Goal: Information Seeking & Learning: Learn about a topic

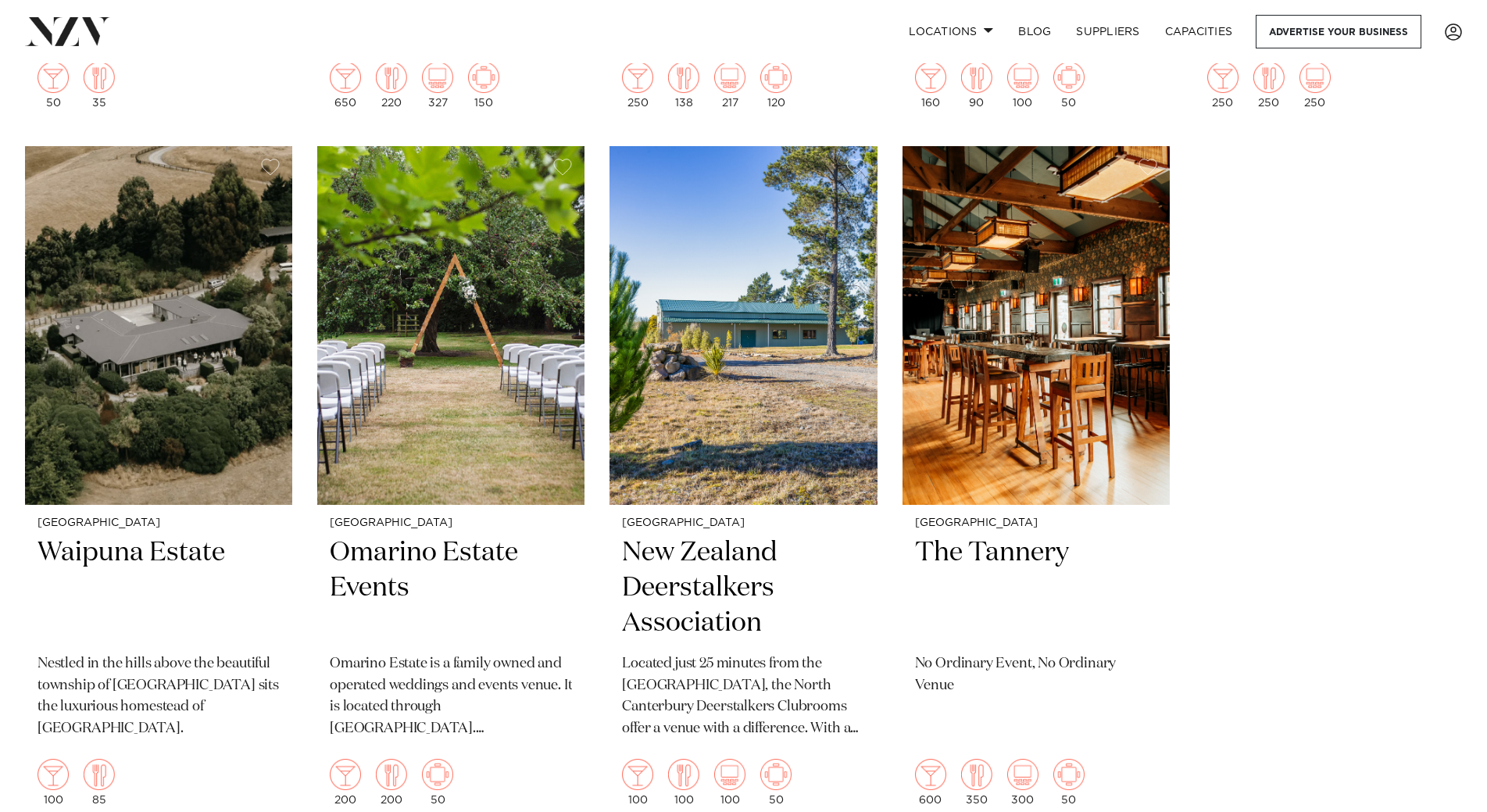
scroll to position [3727, 0]
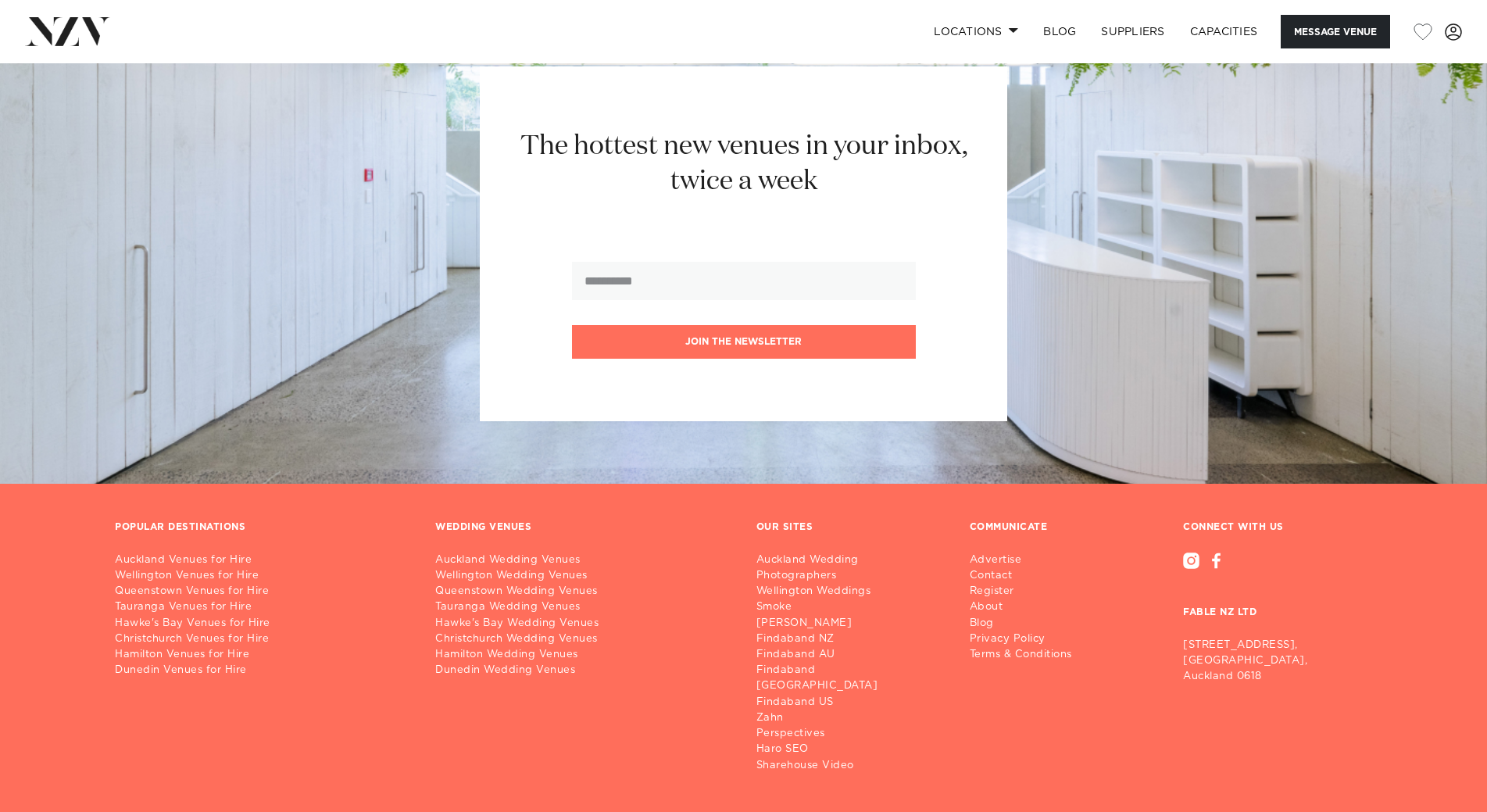
scroll to position [2490, 0]
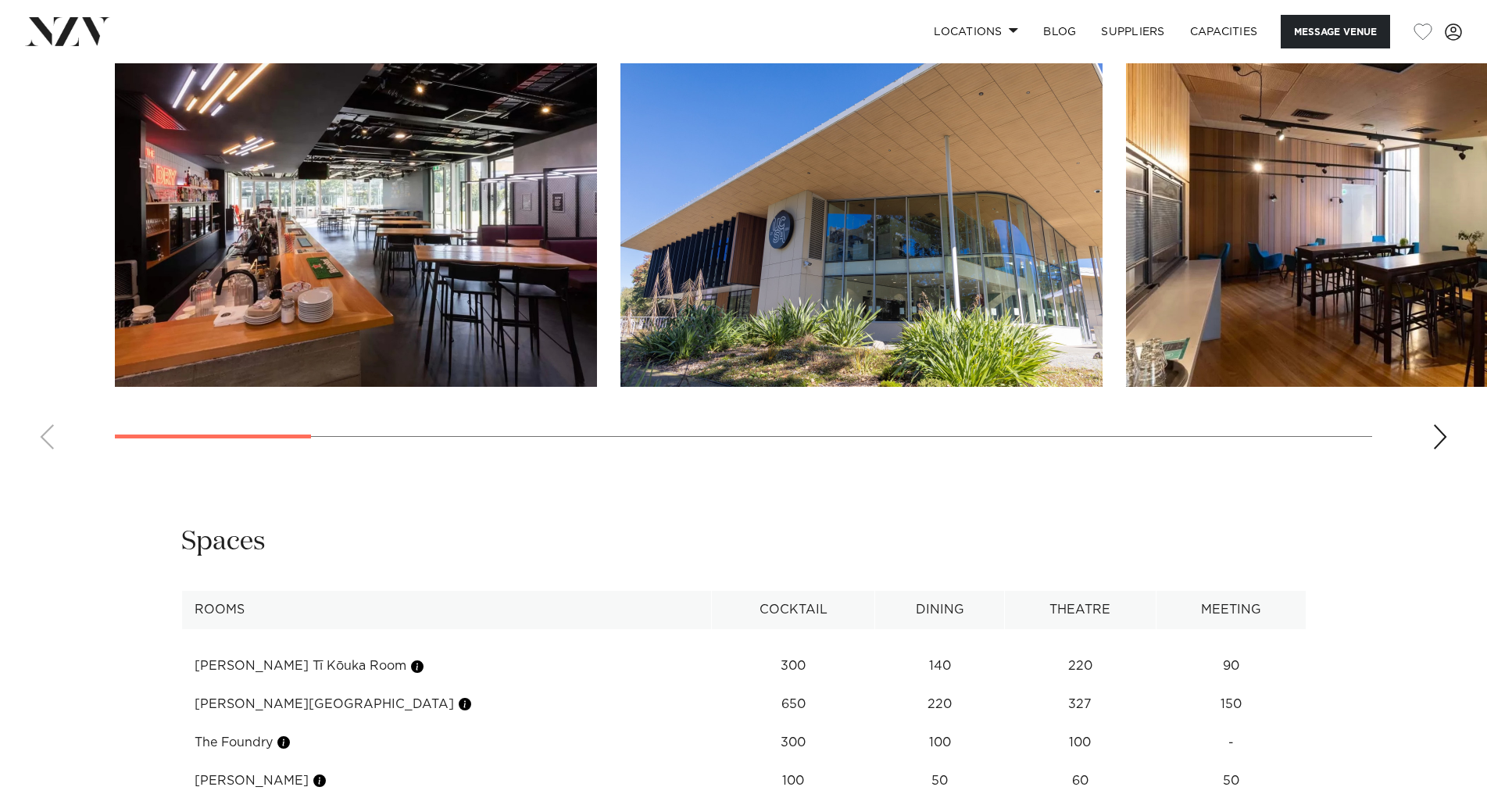
scroll to position [1527, 0]
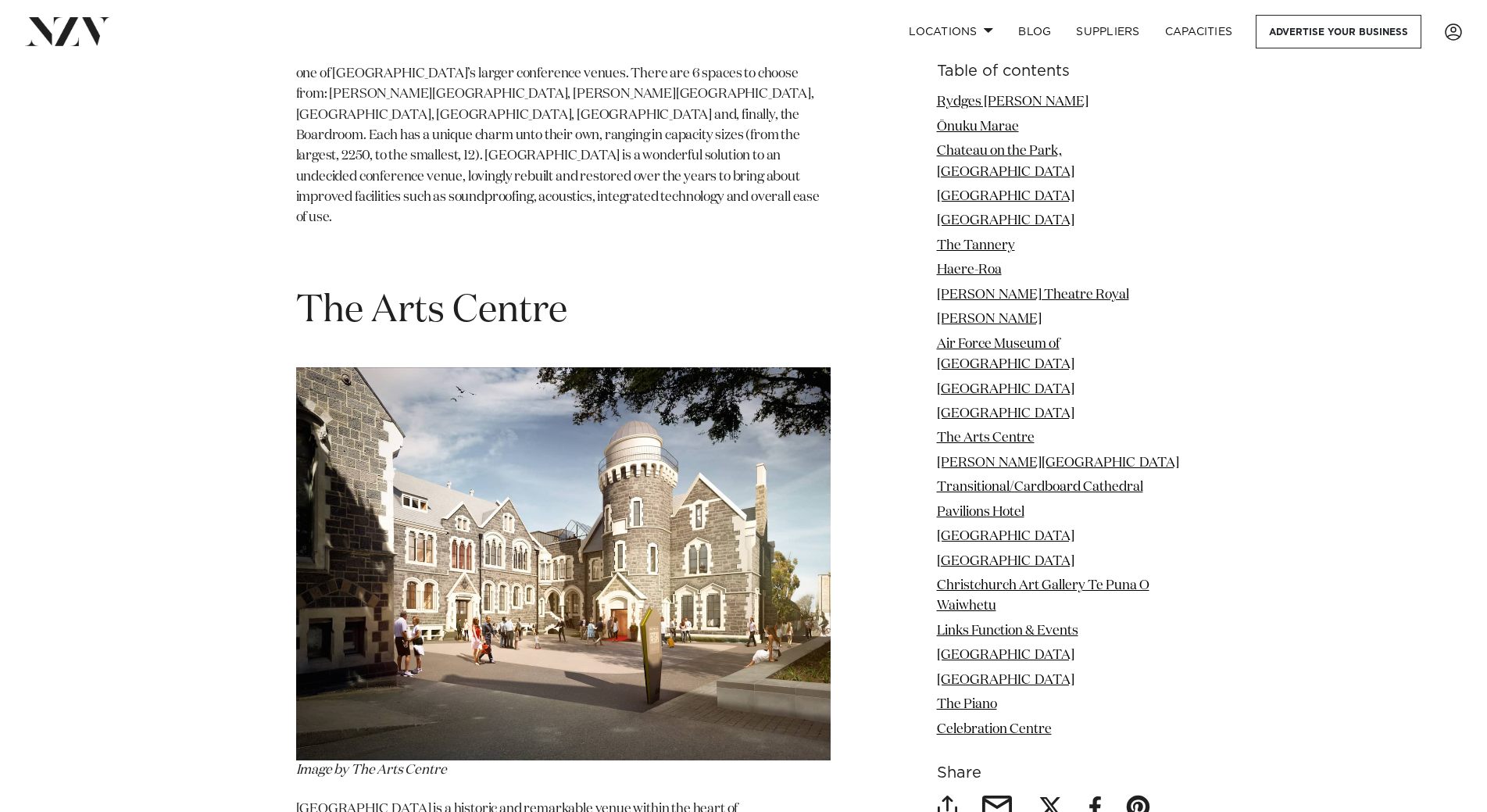
scroll to position [10627, 0]
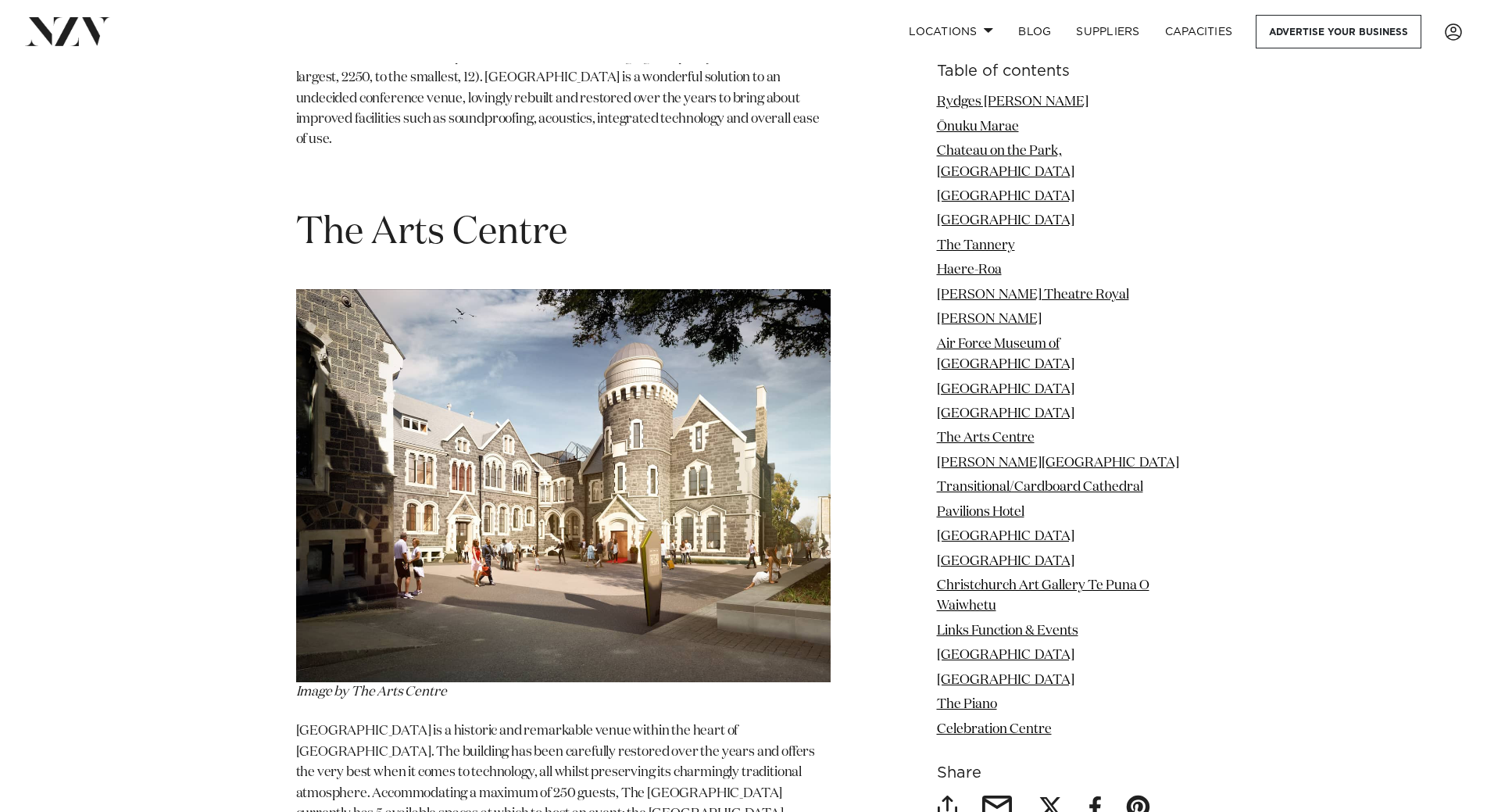
click at [440, 359] on img at bounding box center [563, 485] width 534 height 393
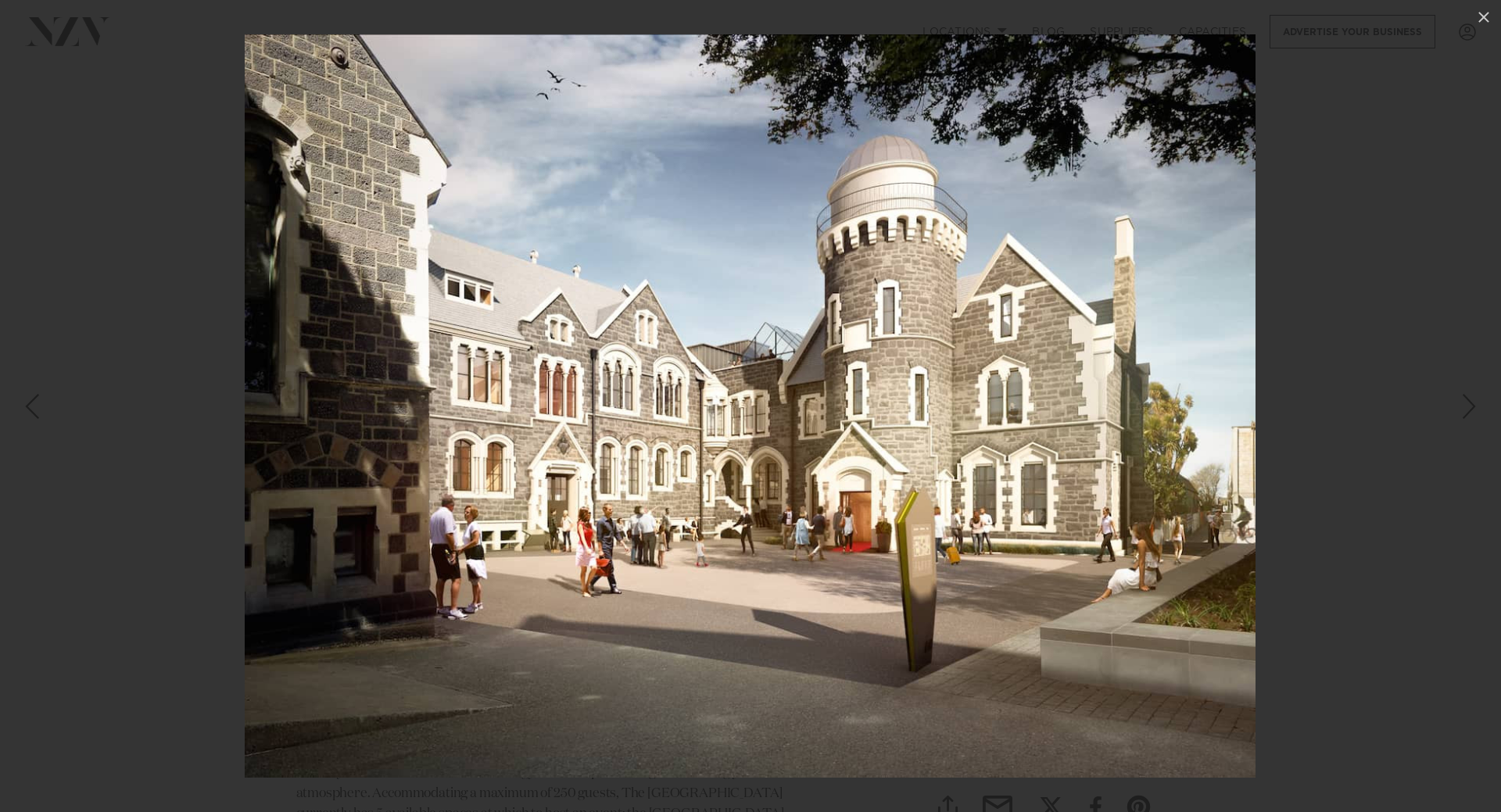
click at [617, 405] on img at bounding box center [750, 406] width 1010 height 743
click at [1392, 190] on div at bounding box center [750, 406] width 1501 height 812
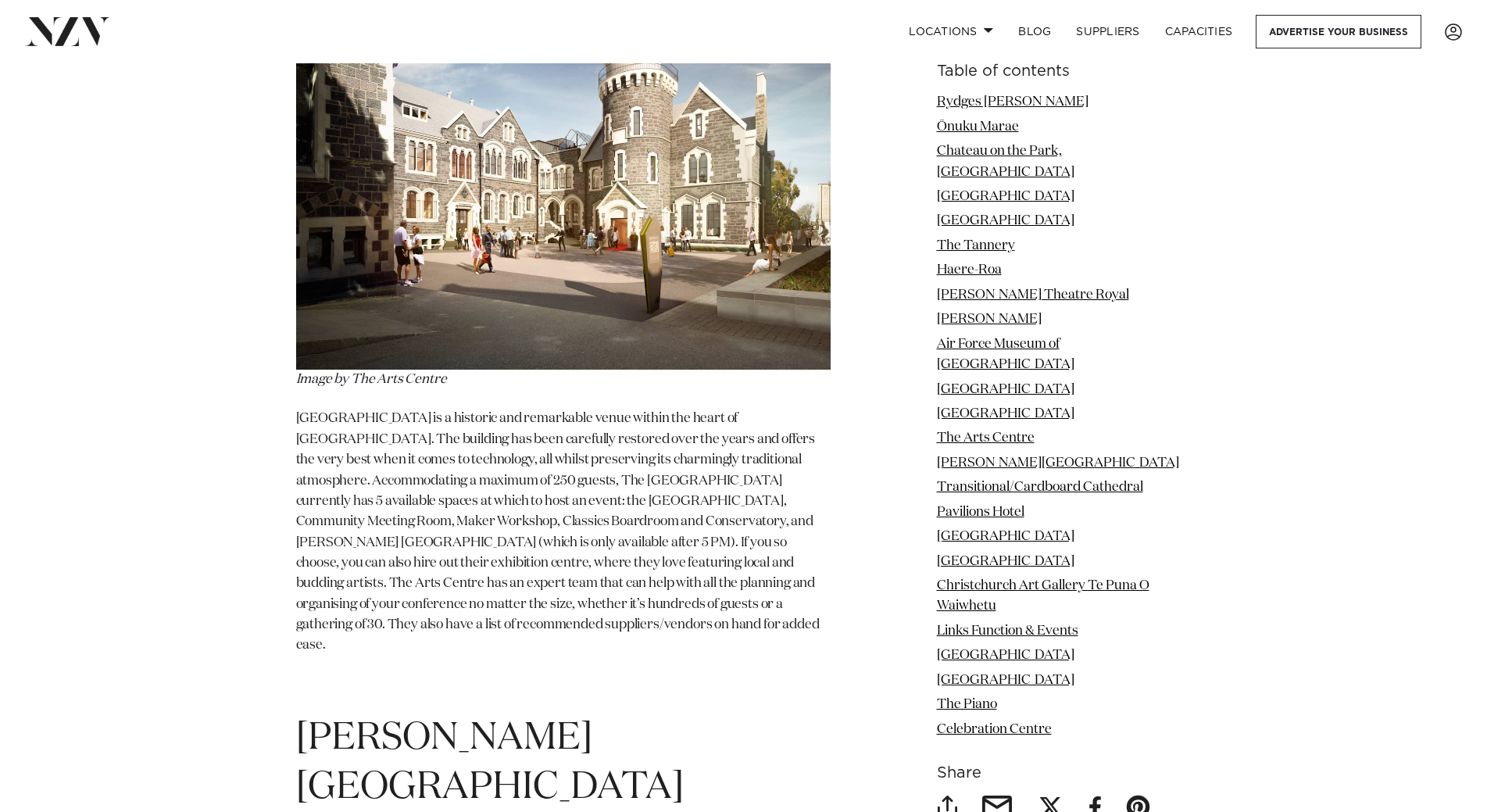
scroll to position [11095, 0]
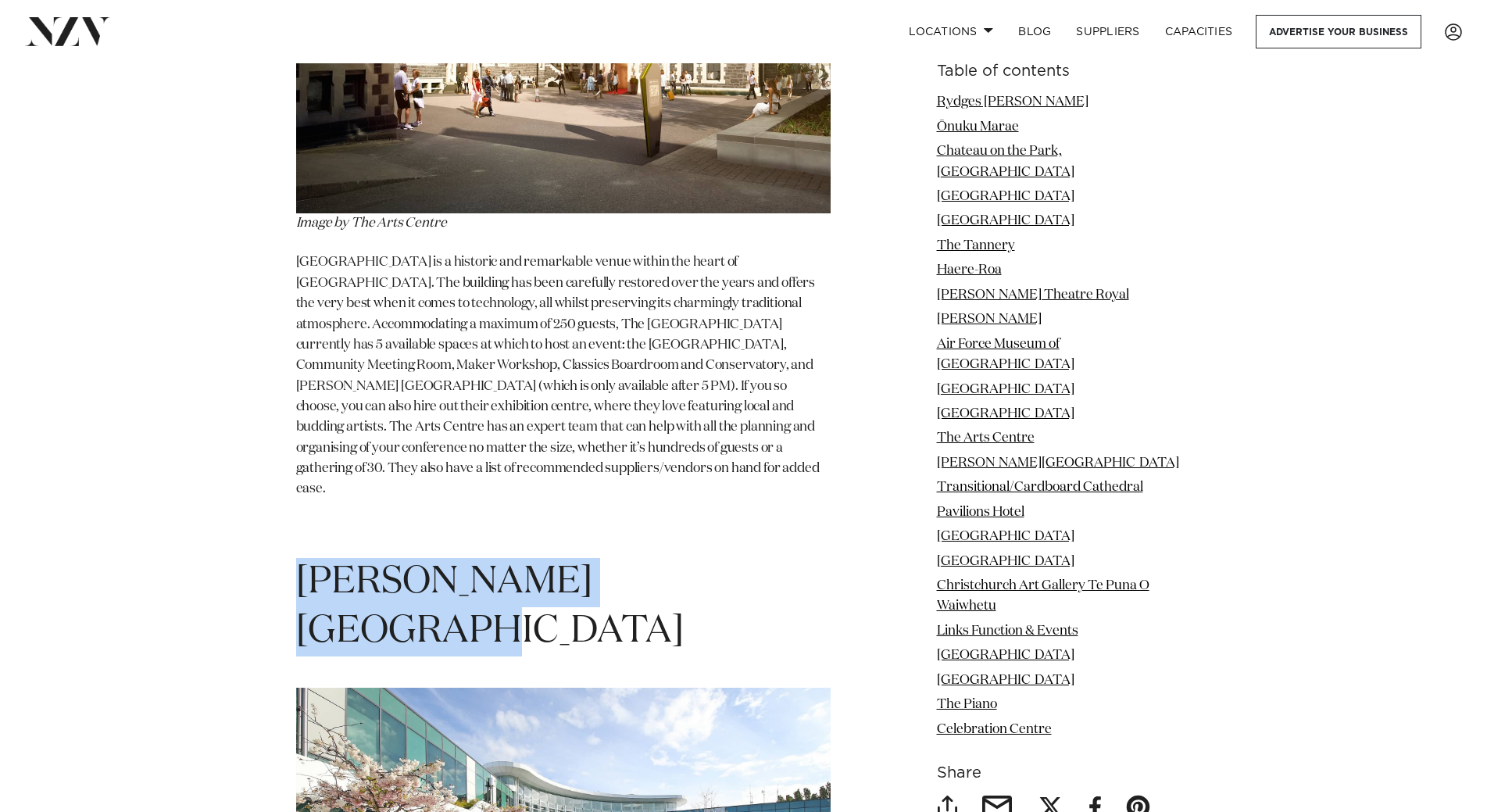
drag, startPoint x: 697, startPoint y: 338, endPoint x: 304, endPoint y: 336, distance: 393.0
click at [304, 558] on h1 "[PERSON_NAME][GEOGRAPHIC_DATA]" at bounding box center [563, 607] width 534 height 98
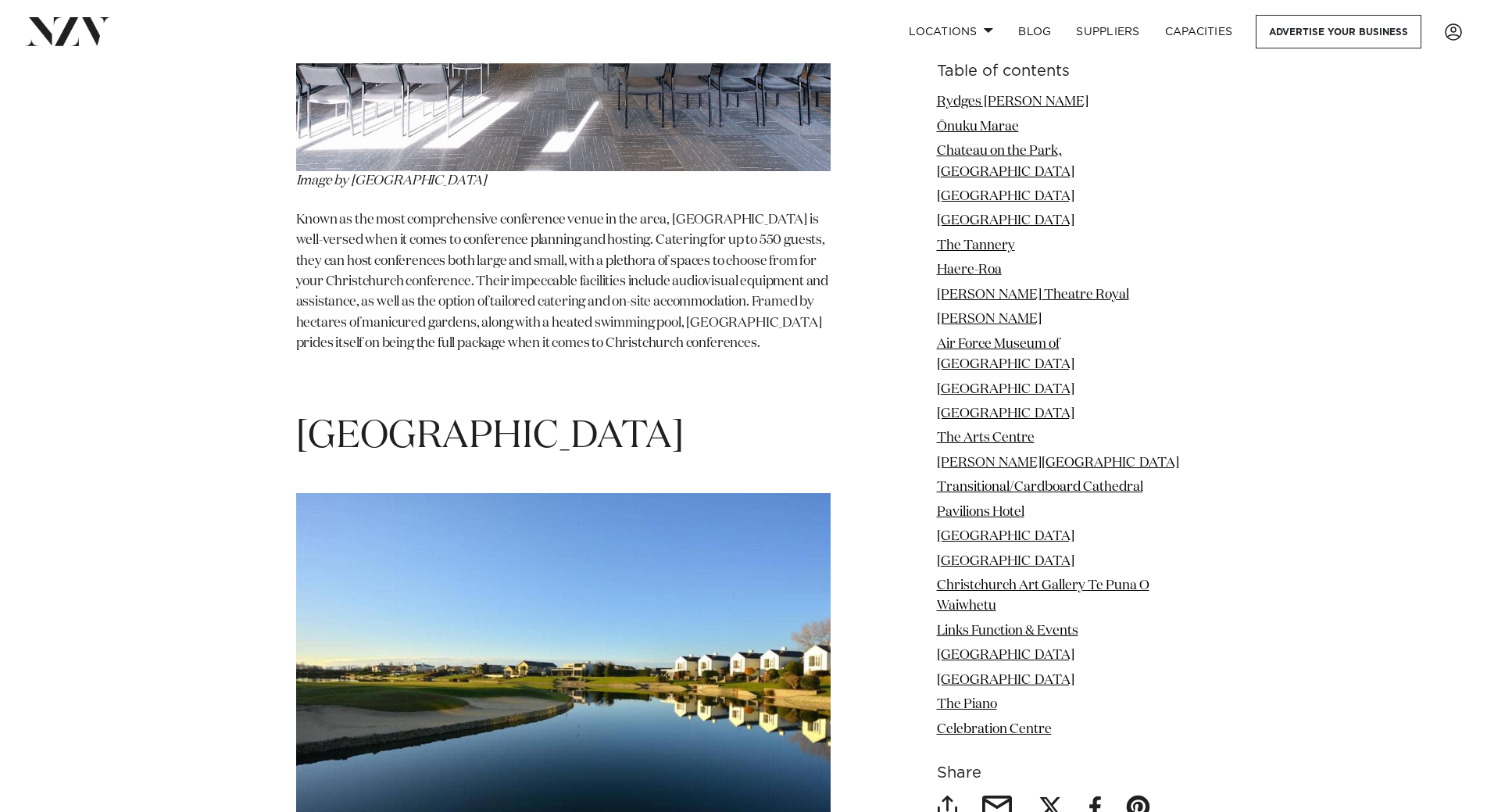
scroll to position [14142, 0]
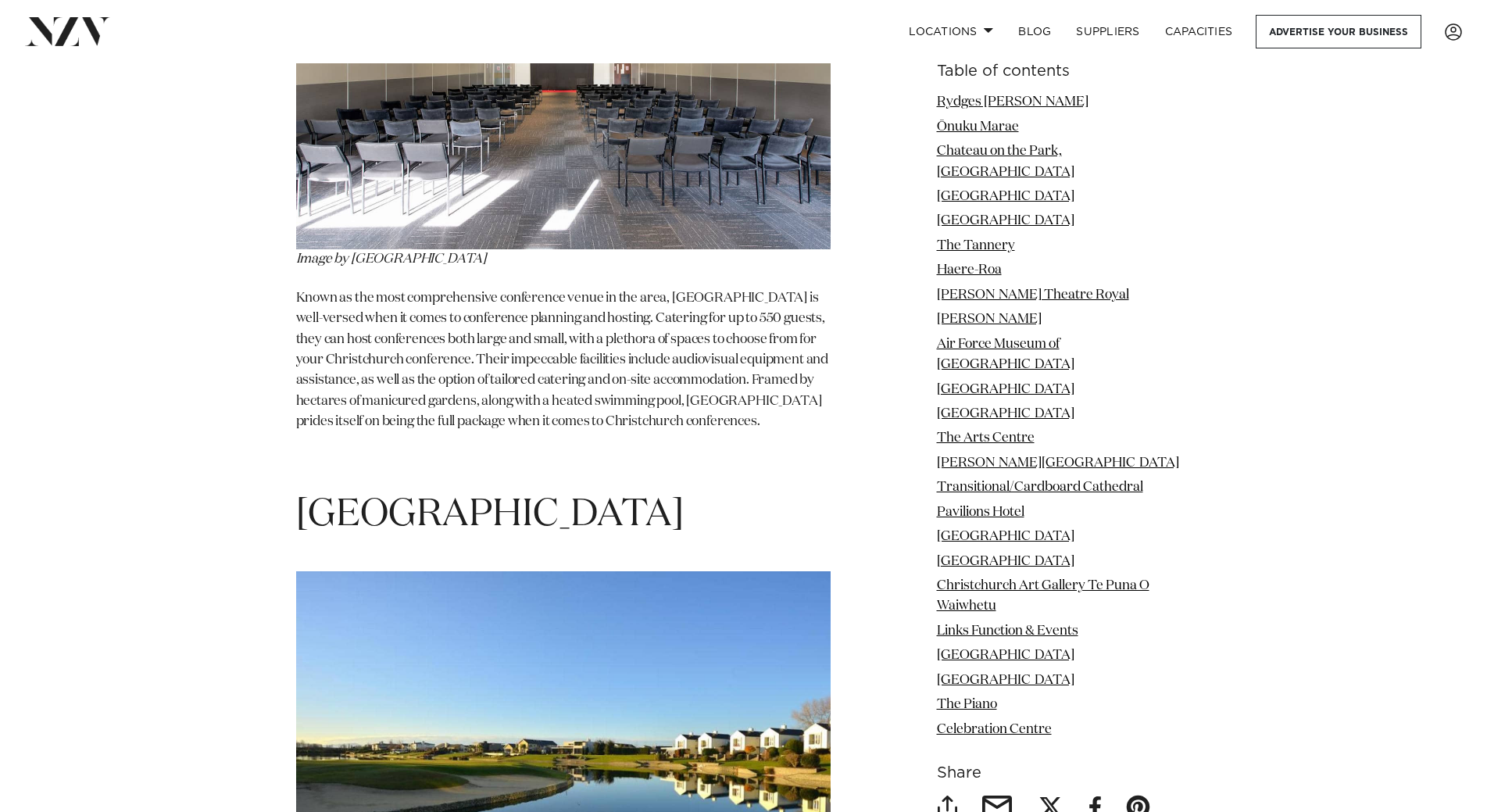
drag, startPoint x: 1115, startPoint y: 520, endPoint x: 934, endPoint y: 524, distance: 181.0
drag, startPoint x: 1133, startPoint y: 506, endPoint x: 1121, endPoint y: 513, distance: 13.9
click at [1133, 507] on ul "Rydges Latimer Ōnuku Marae Chateau on the Park, Hilton Papa Hou Theatre Interna…" at bounding box center [1064, 416] width 255 height 648
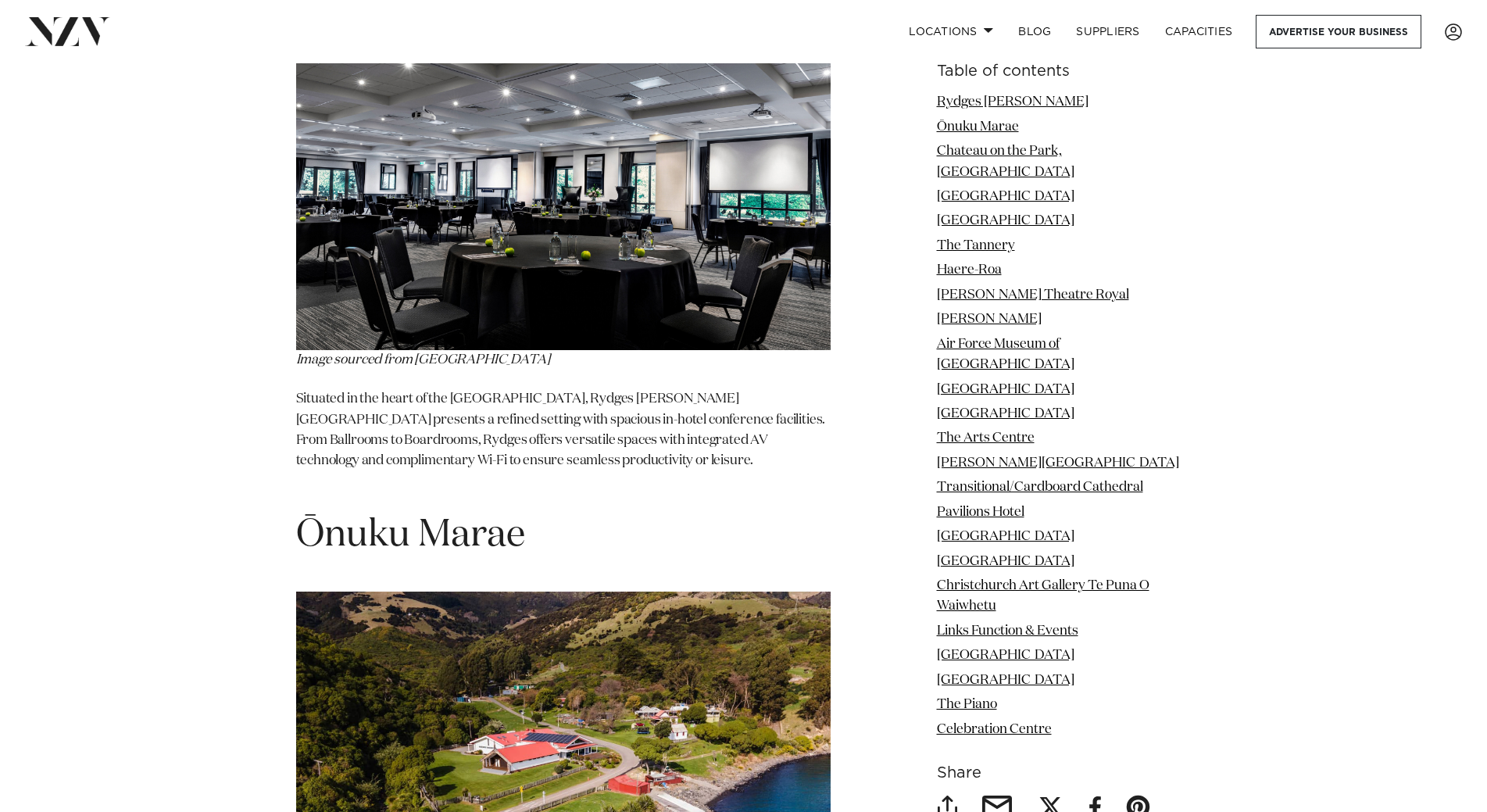
scroll to position [2188, 0]
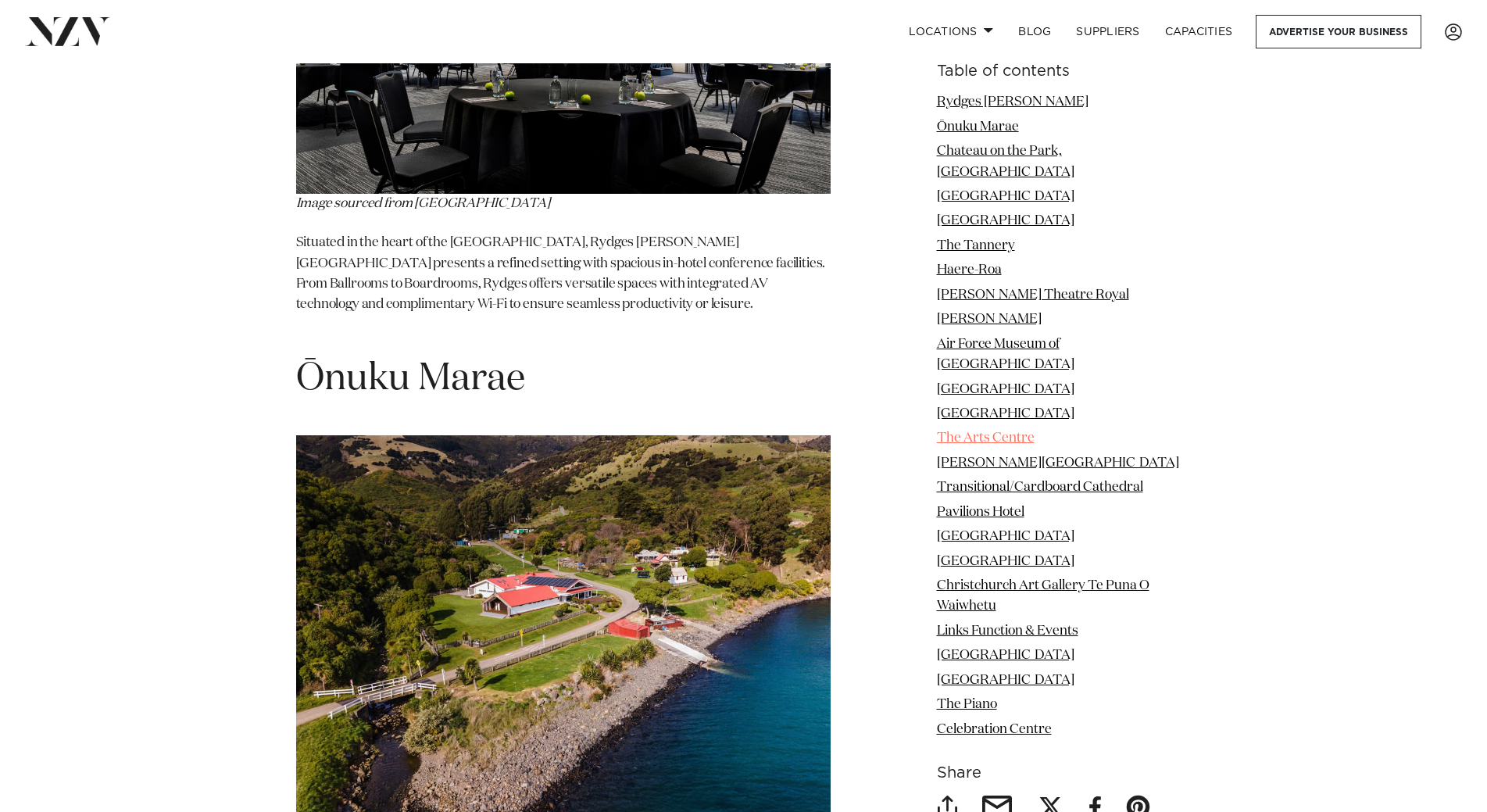
click at [970, 432] on link "The Arts Centre" at bounding box center [985, 438] width 98 height 13
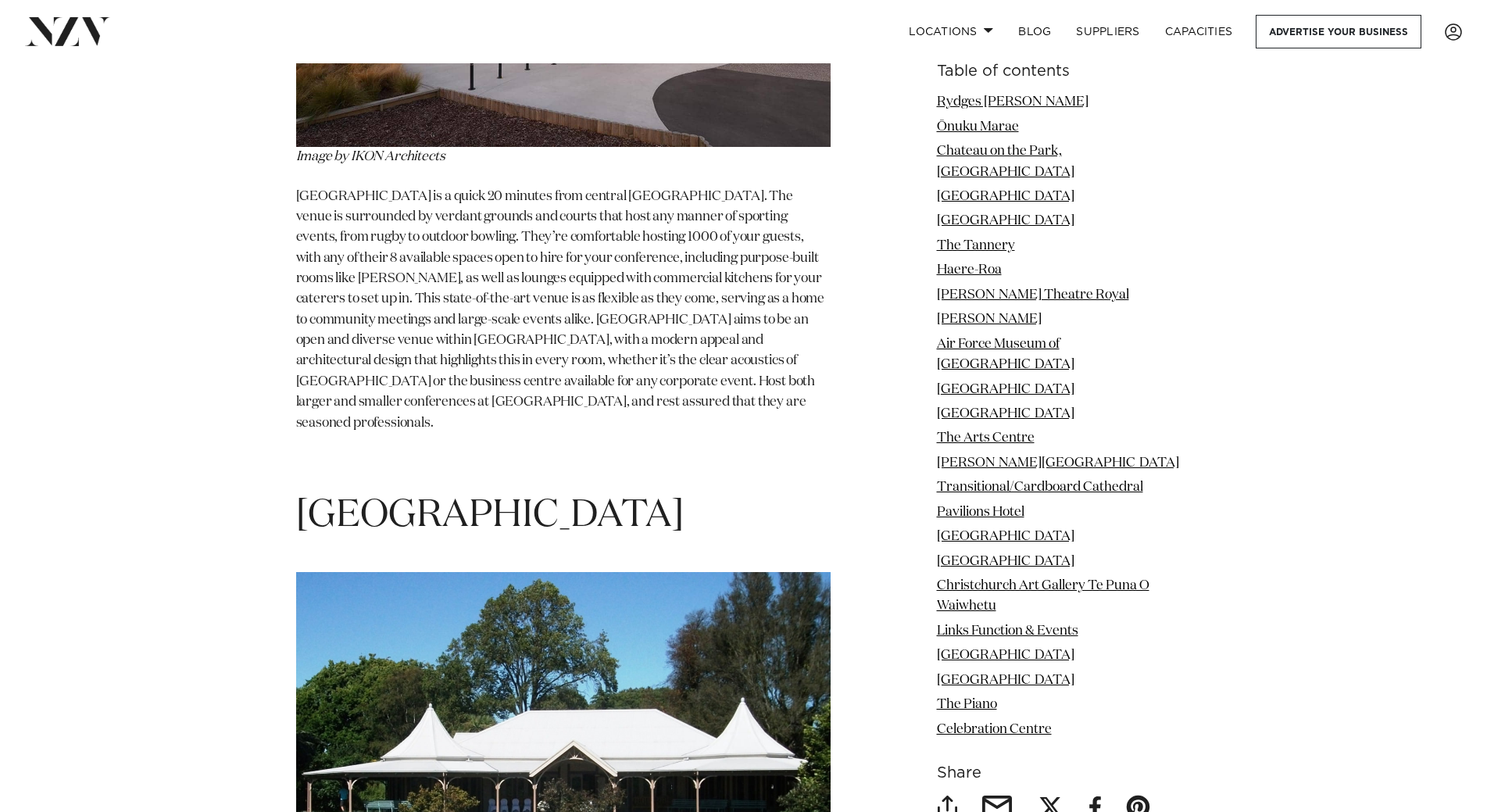
scroll to position [17347, 0]
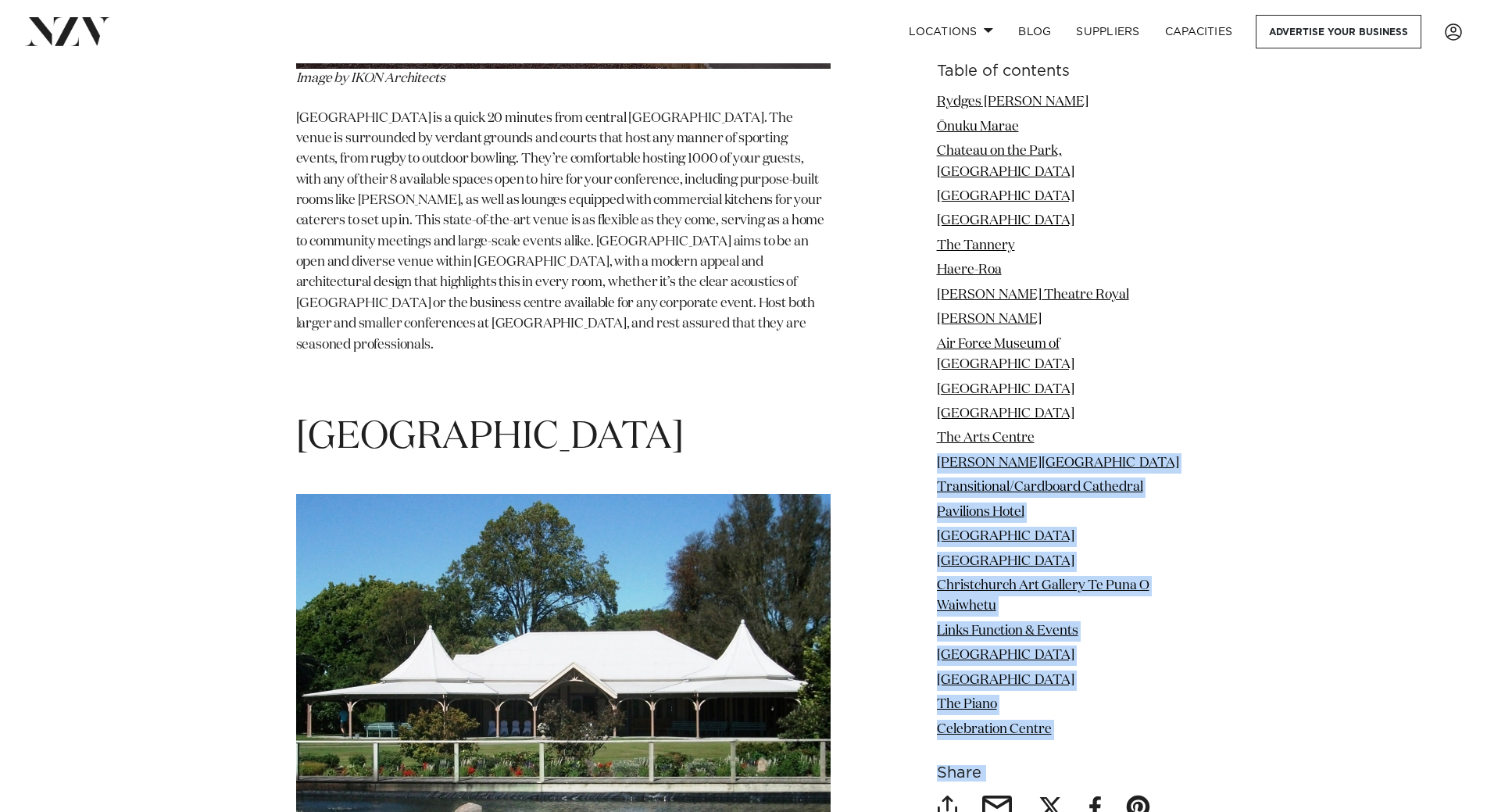
drag, startPoint x: 1054, startPoint y: 397, endPoint x: 924, endPoint y: 396, distance: 130.0
